Goal: Task Accomplishment & Management: Manage account settings

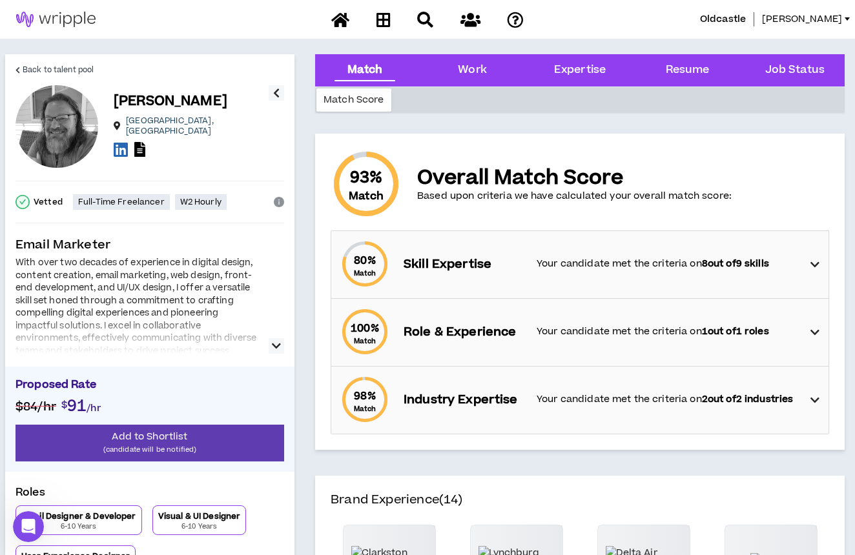
click at [56, 31] on link at bounding box center [56, 19] width 112 height 39
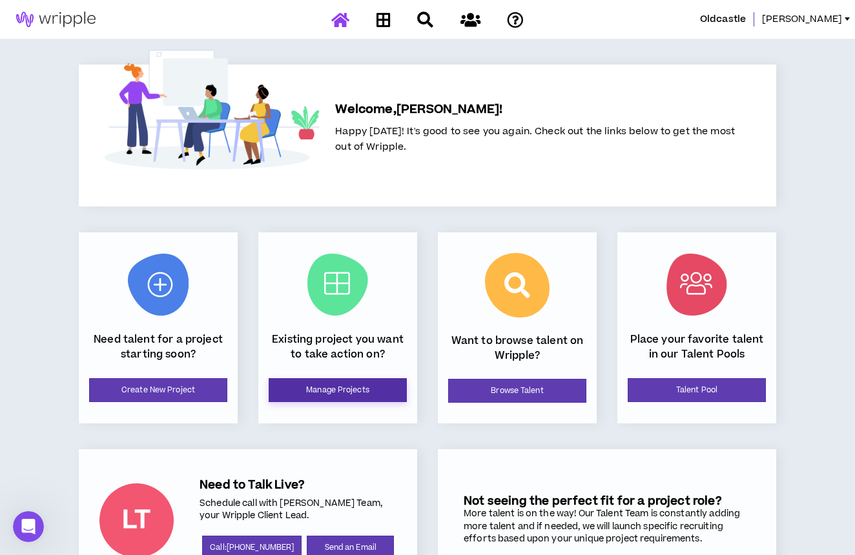
click at [348, 397] on link "Manage Projects" at bounding box center [338, 390] width 138 height 24
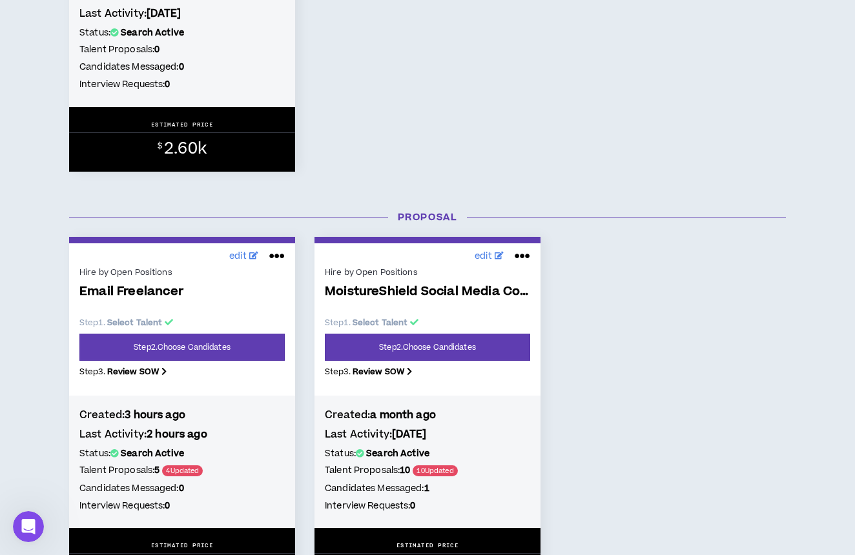
scroll to position [472, 0]
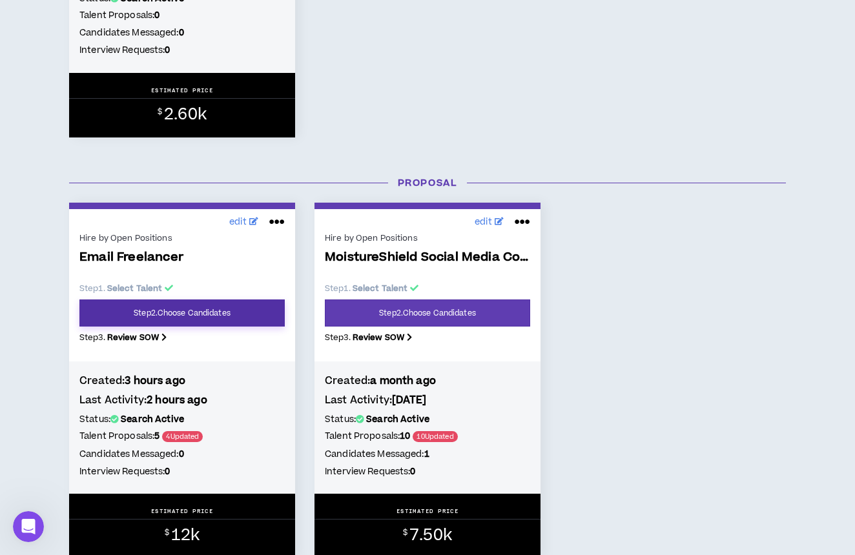
click at [233, 311] on link "Step 2 . Choose Candidates" at bounding box center [181, 313] width 205 height 27
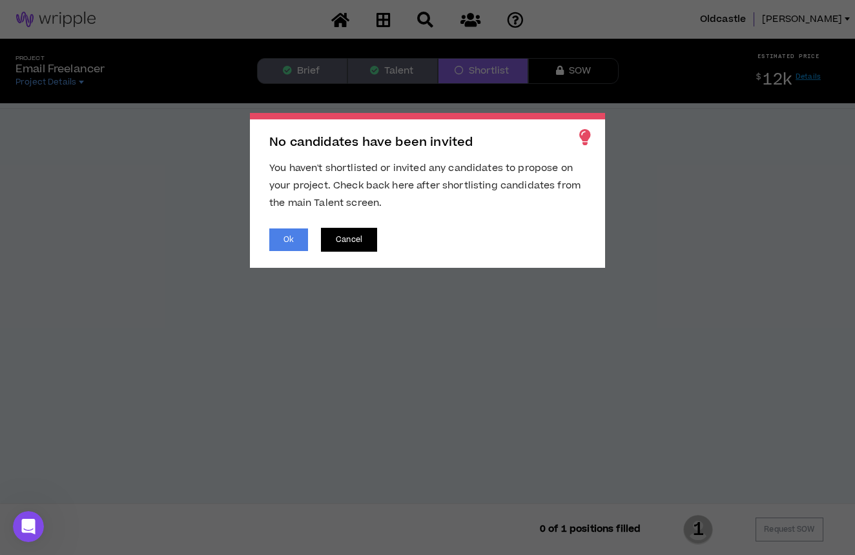
click at [356, 242] on button "Cancel" at bounding box center [349, 240] width 56 height 24
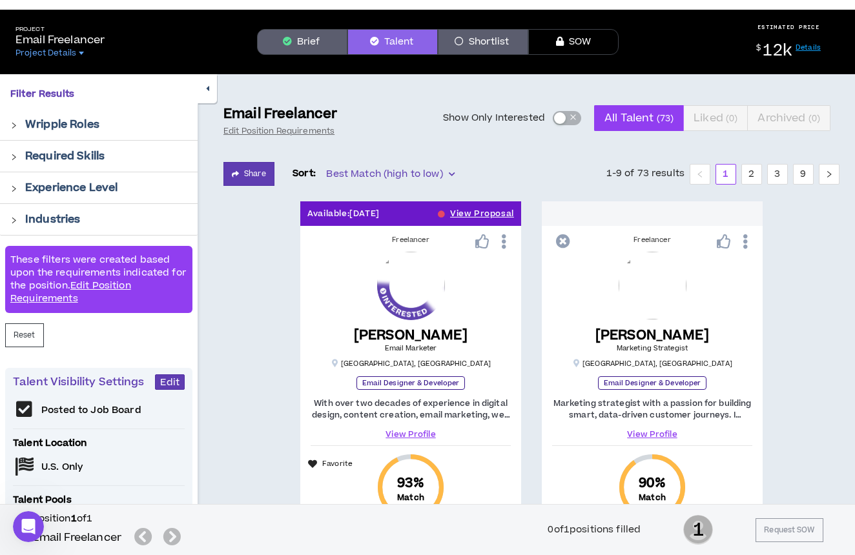
scroll to position [10, 0]
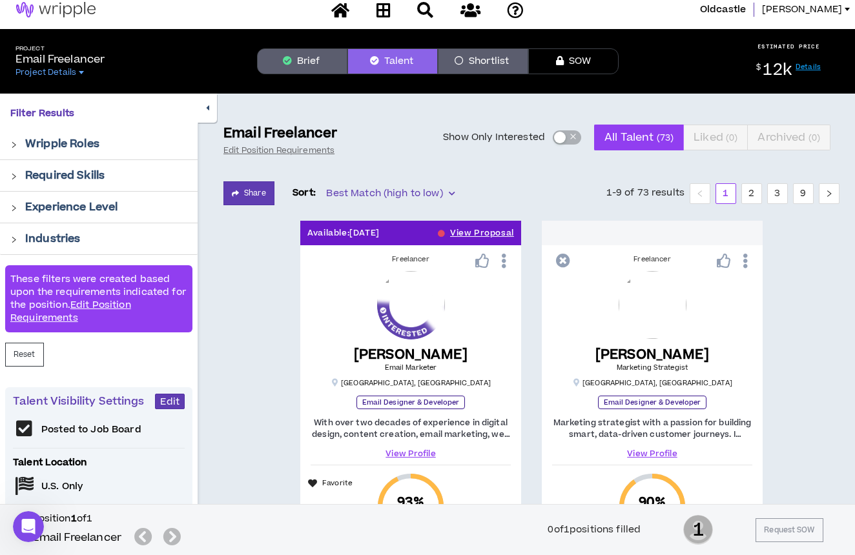
click at [564, 137] on div "button" at bounding box center [560, 138] width 12 height 12
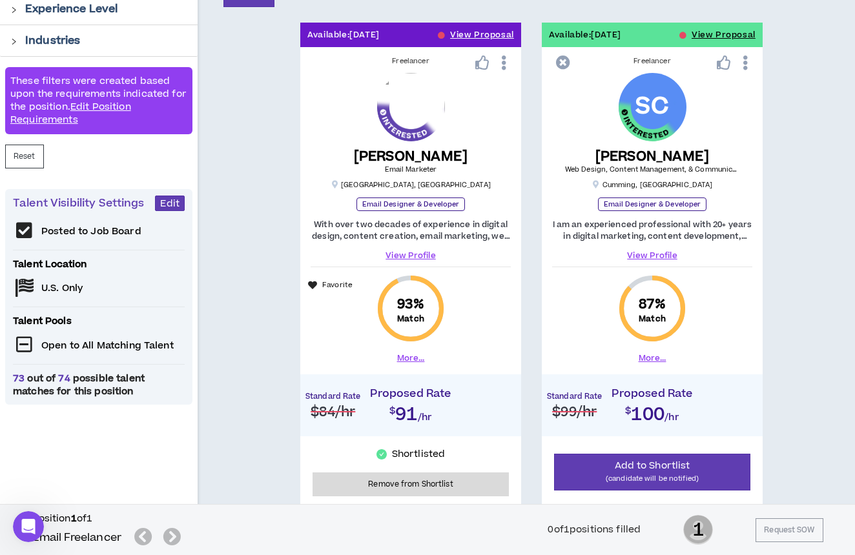
scroll to position [209, 0]
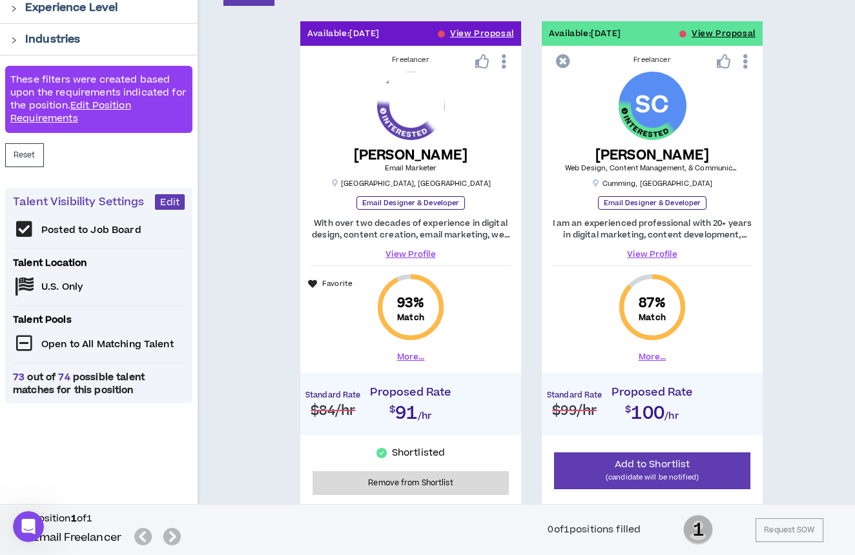
click at [655, 254] on link "View Profile" at bounding box center [652, 255] width 200 height 12
